Goal: Check status

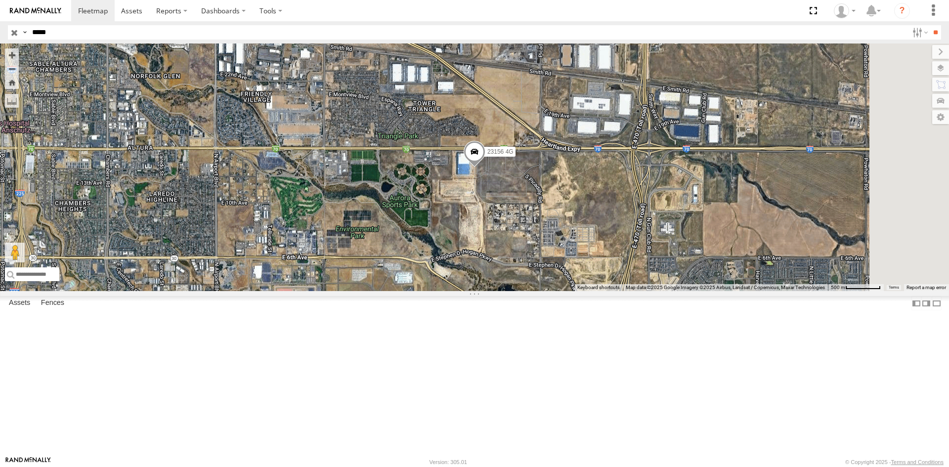
drag, startPoint x: 0, startPoint y: 0, endPoint x: -23, endPoint y: 21, distance: 31.1
click at [0, 21] on html at bounding box center [474, 233] width 949 height 467
type input "*****"
click at [929, 25] on input "**" at bounding box center [934, 32] width 11 height 14
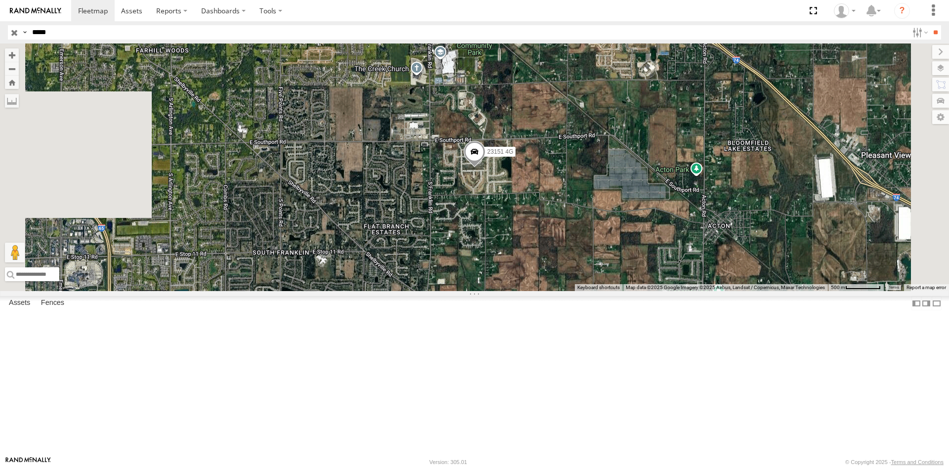
click at [0, 0] on div "All Assets" at bounding box center [0, 0] width 0 height 0
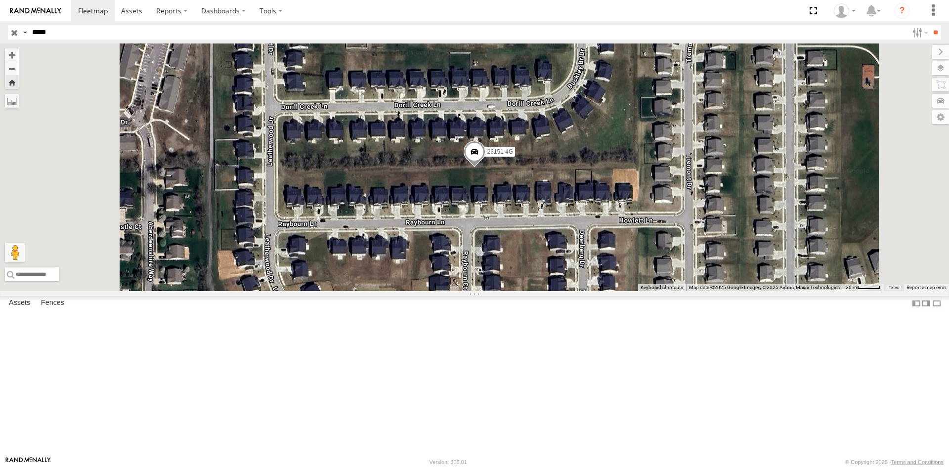
click at [0, 0] on div "All Assets" at bounding box center [0, 0] width 0 height 0
click at [0, 0] on div "23151 All Assets" at bounding box center [0, 0] width 0 height 0
click at [0, 0] on div "All Assets" at bounding box center [0, 0] width 0 height 0
click at [0, 0] on div "23151 All Assets Video" at bounding box center [0, 0] width 0 height 0
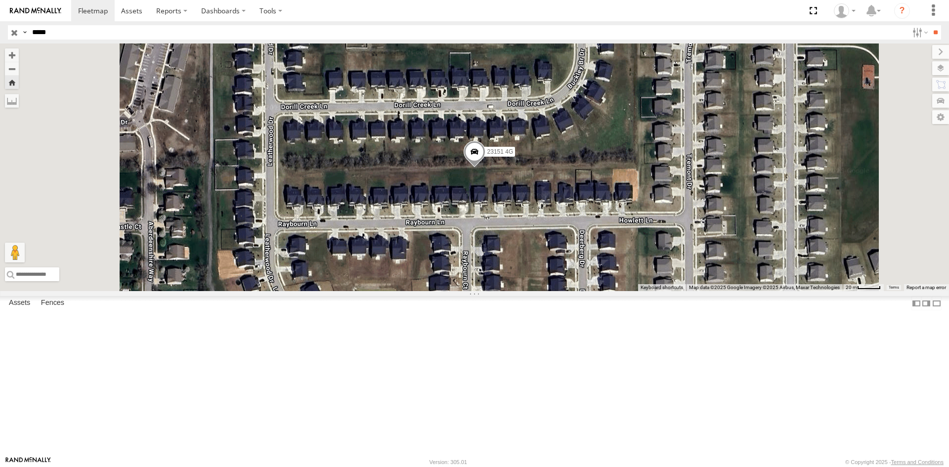
click at [0, 0] on div "23151 All Assets Video" at bounding box center [0, 0] width 0 height 0
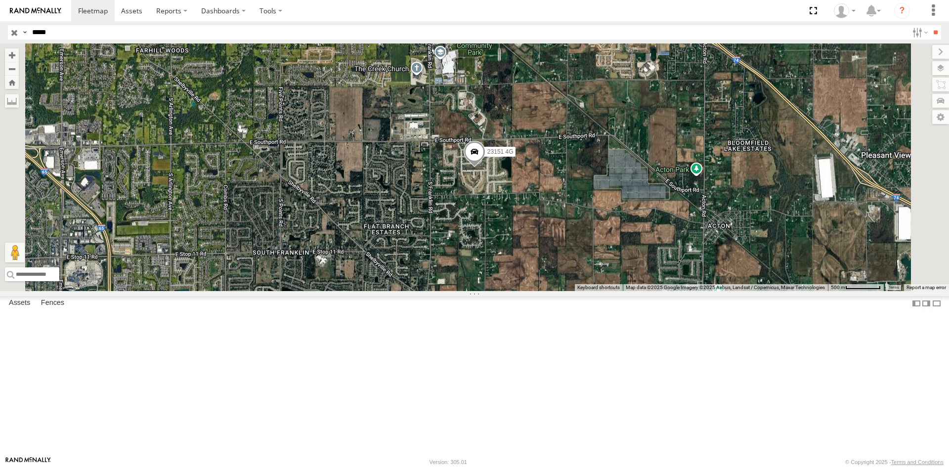
click at [0, 0] on div "All Assets" at bounding box center [0, 0] width 0 height 0
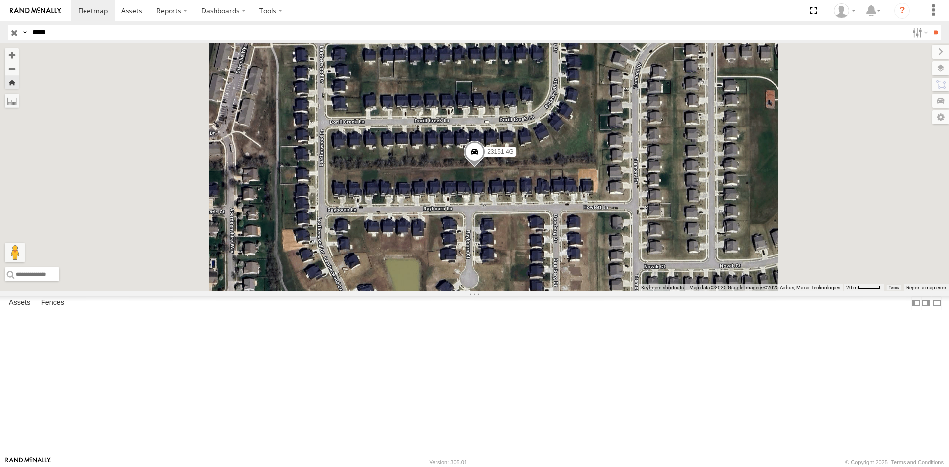
click at [485, 168] on span at bounding box center [475, 154] width 22 height 27
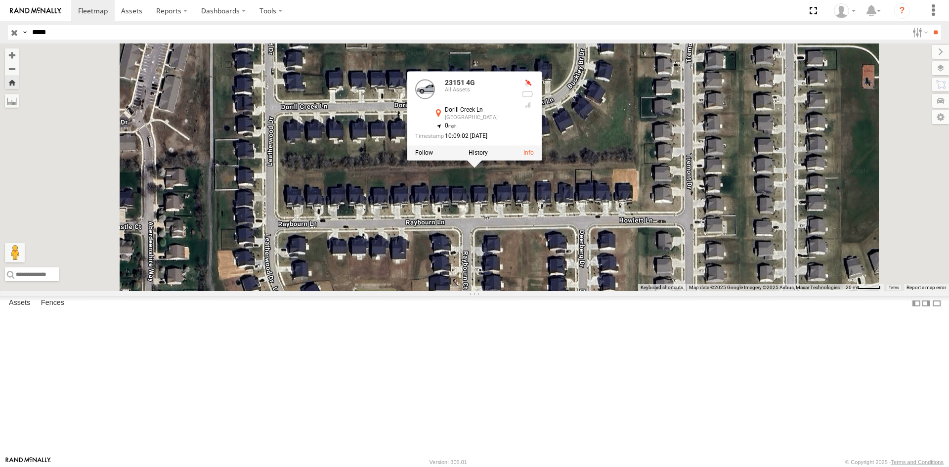
click at [0, 0] on div "23151" at bounding box center [0, 0] width 0 height 0
